Goal: Navigation & Orientation: Go to known website

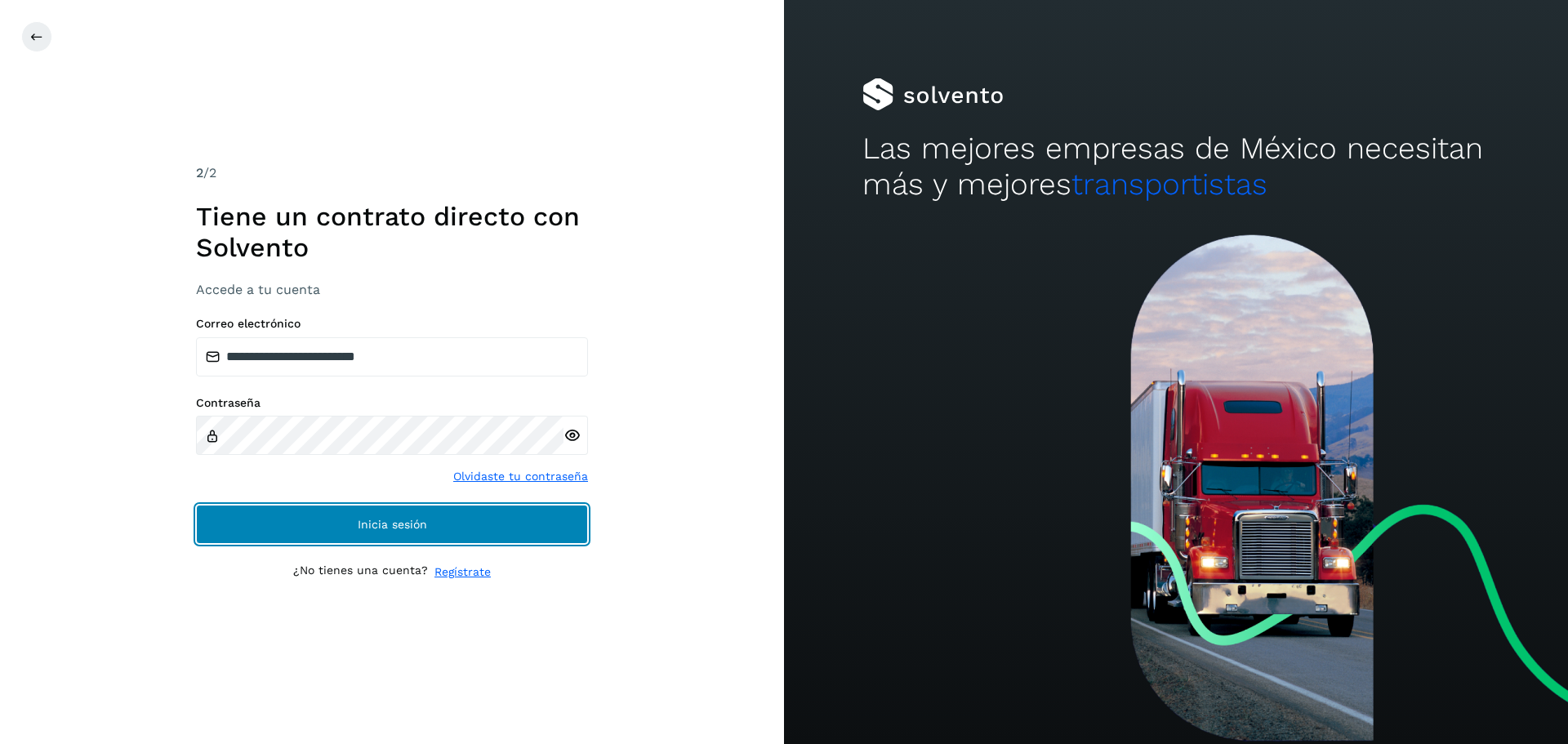
click at [443, 508] on button "Inicia sesión" at bounding box center [392, 524] width 392 height 39
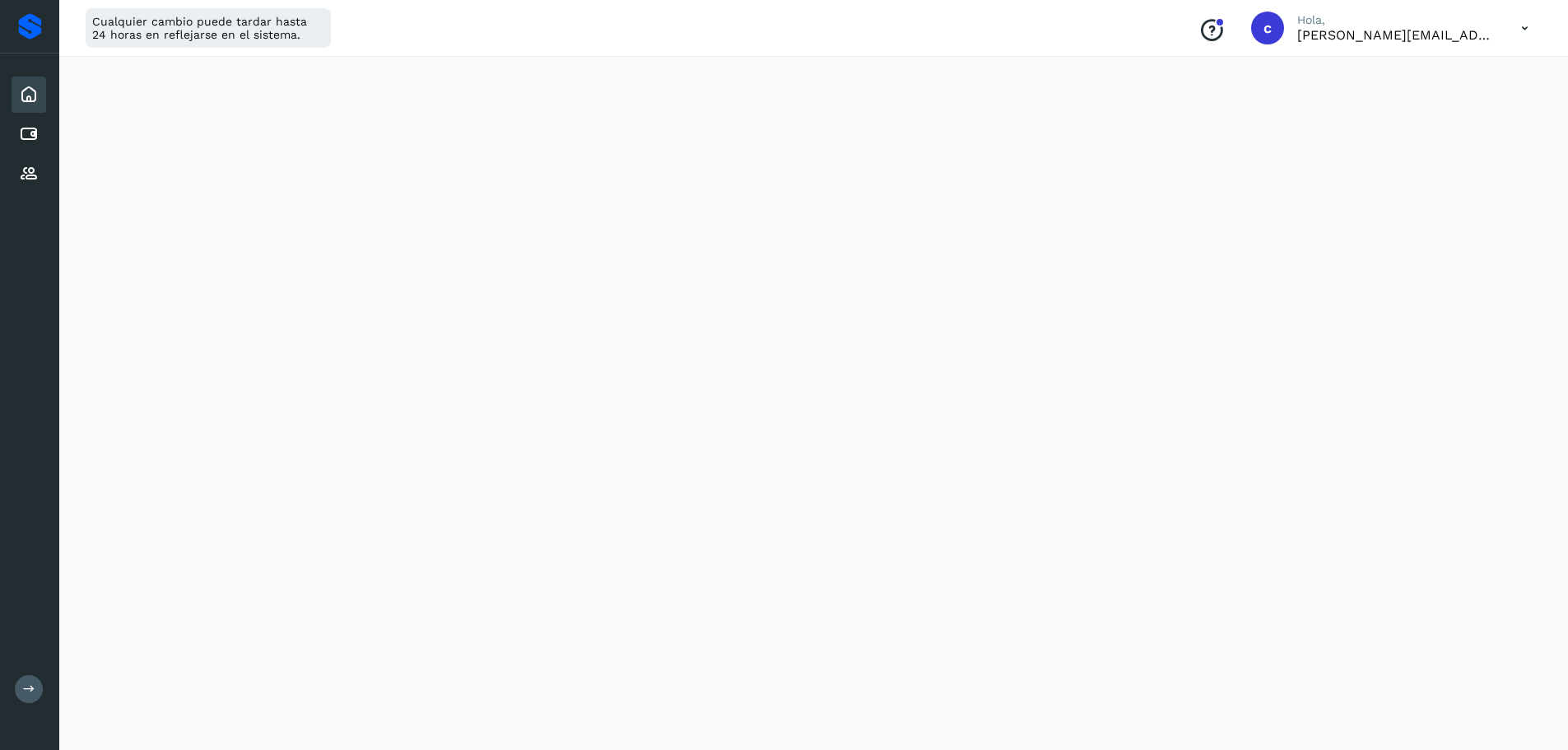
scroll to position [82, 0]
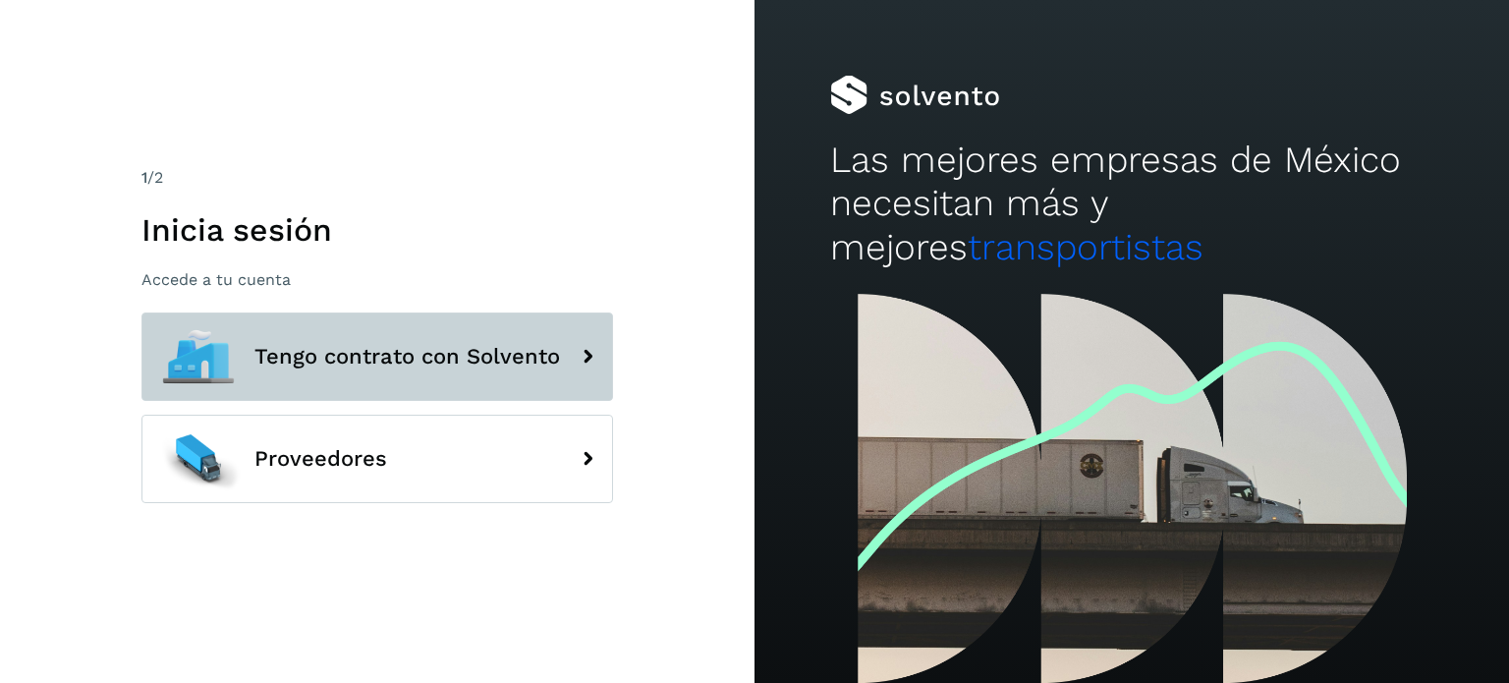
click at [357, 333] on button "Tengo contrato con Solvento" at bounding box center [377, 356] width 472 height 88
